Goal: Book appointment/travel/reservation

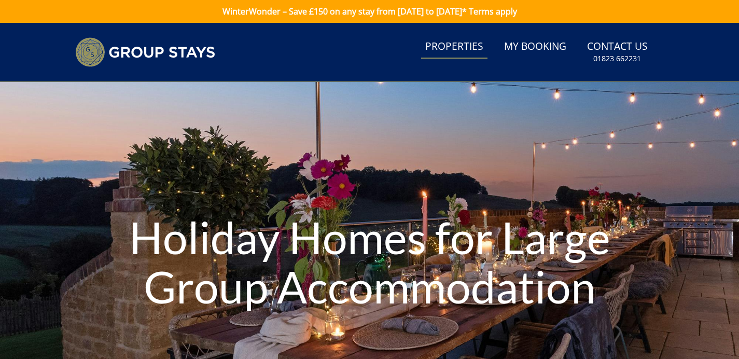
click at [462, 47] on link "Properties" at bounding box center [454, 46] width 66 height 23
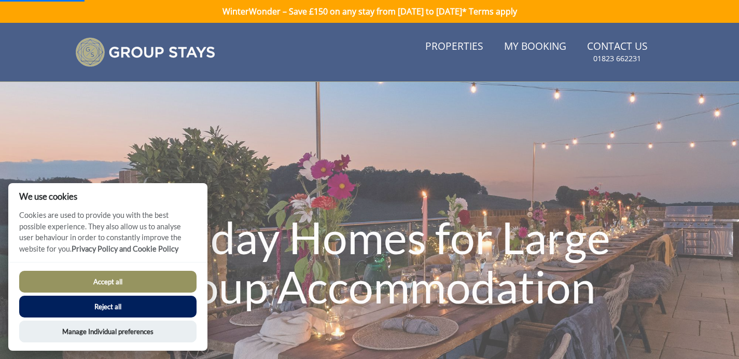
click at [132, 300] on button "Reject all" at bounding box center [107, 306] width 177 height 22
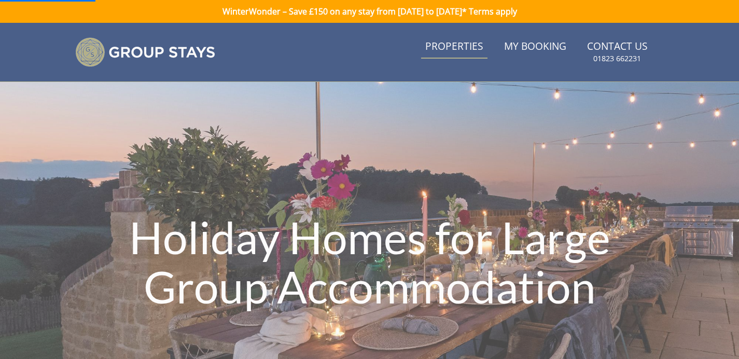
click at [452, 46] on link "Properties" at bounding box center [454, 46] width 66 height 23
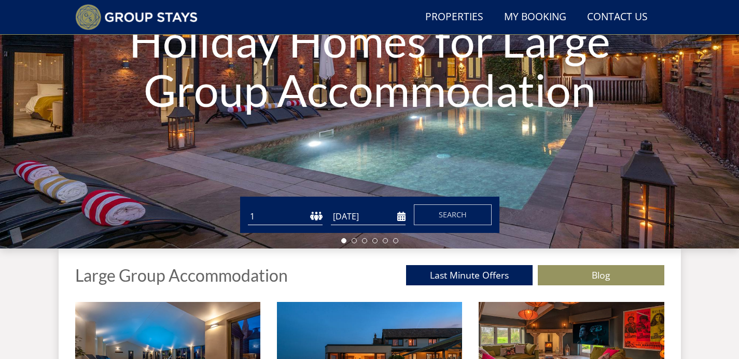
scroll to position [311, 0]
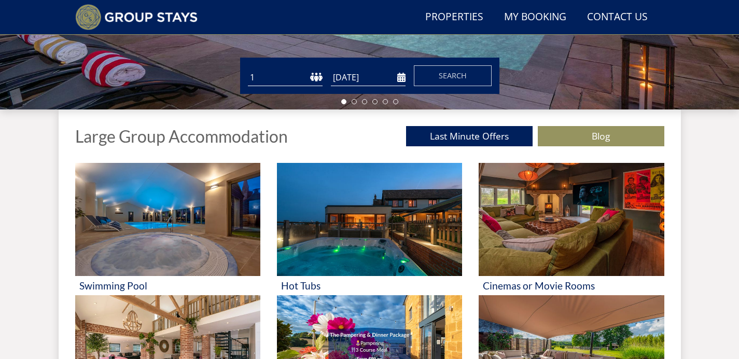
click at [315, 76] on select "1 2 3 4 5 6 7 8 9 10 11 12 13 14 15 16 17 18 19 20 21 22 23 24 25 26 27 28 29 3…" at bounding box center [285, 77] width 75 height 17
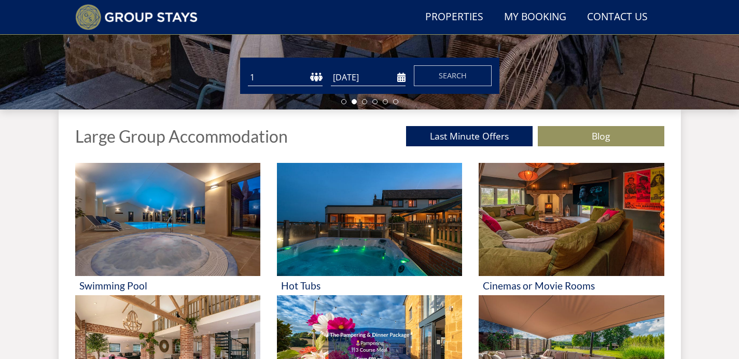
select select "16"
click at [248, 69] on select "1 2 3 4 5 6 7 8 9 10 11 12 13 14 15 16 17 18 19 20 21 22 23 24 25 26 27 28 29 3…" at bounding box center [285, 77] width 75 height 17
click at [366, 78] on input "[DATE]" at bounding box center [368, 77] width 75 height 17
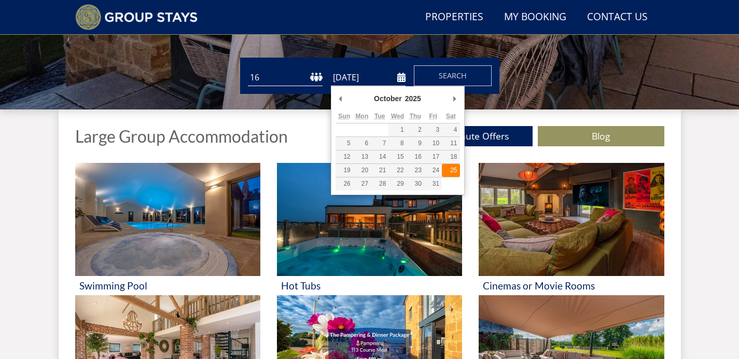
type input "[DATE]"
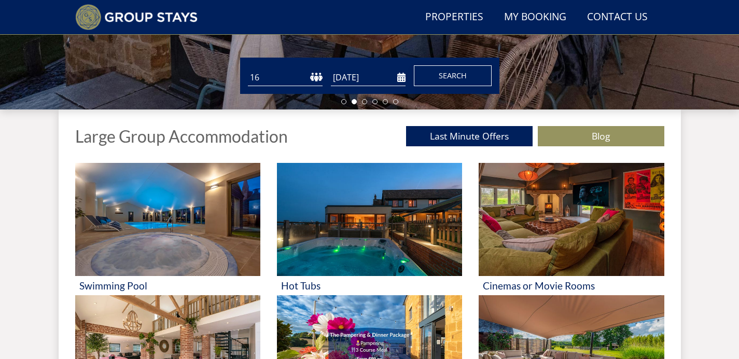
click at [441, 74] on span "Search" at bounding box center [453, 75] width 28 height 10
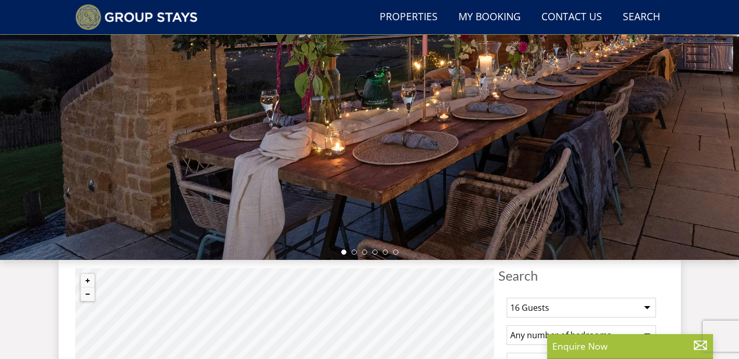
scroll to position [290, 0]
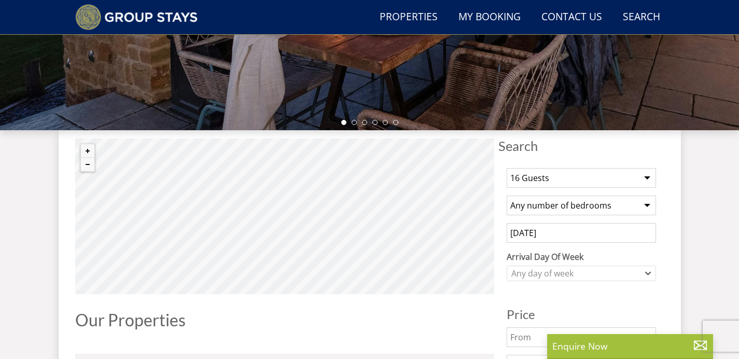
click at [569, 209] on select "Any number of bedrooms 4 Bedrooms 5 Bedrooms 6 Bedrooms 7 Bedrooms 8 Bedrooms 9…" at bounding box center [580, 205] width 149 height 20
select select "7"
click at [506, 195] on select "Any number of bedrooms 4 Bedrooms 5 Bedrooms 6 Bedrooms 7 Bedrooms 8 Bedrooms 9…" at bounding box center [580, 205] width 149 height 20
click at [555, 178] on select "1 Guest 2 Guests 3 Guests 4 Guests 5 Guests 6 Guests 7 Guests 8 Guests 9 Guests…" at bounding box center [580, 178] width 149 height 20
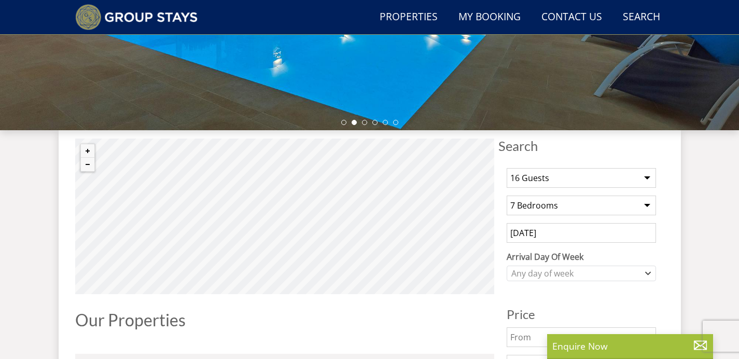
select select "14"
click at [506, 168] on select "1 Guest 2 Guests 3 Guests 4 Guests 5 Guests 6 Guests 7 Guests 8 Guests 9 Guests…" at bounding box center [580, 178] width 149 height 20
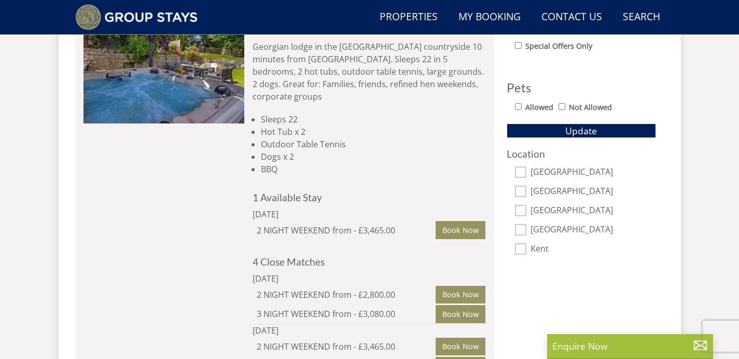
scroll to position [642, 0]
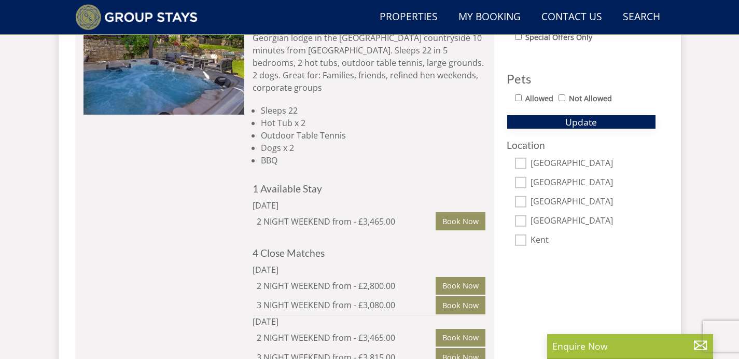
click at [584, 119] on span "Update" at bounding box center [581, 122] width 32 height 12
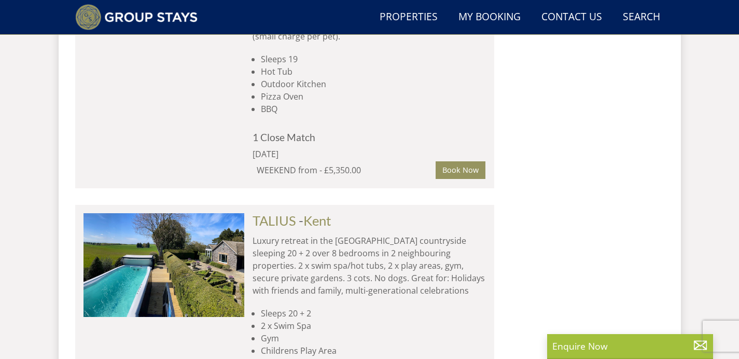
scroll to position [1889, 0]
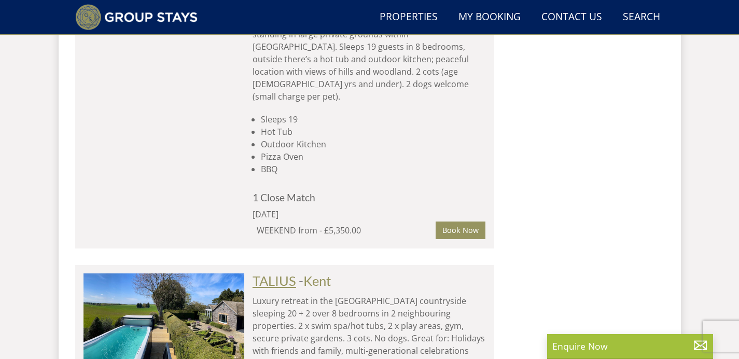
click at [282, 273] on link "TALIUS" at bounding box center [274, 281] width 44 height 16
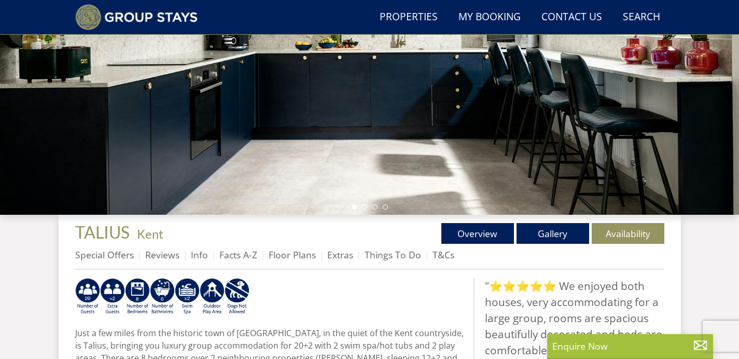
scroll to position [210, 0]
